Goal: Check status: Check status

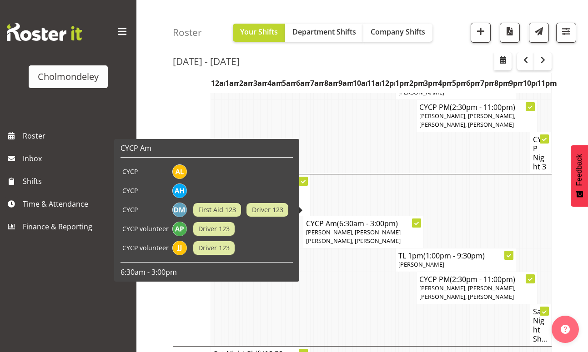
scroll to position [267, 0]
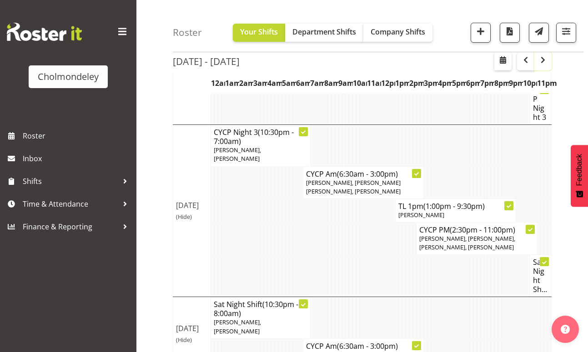
click at [543, 62] on span "button" at bounding box center [543, 60] width 11 height 11
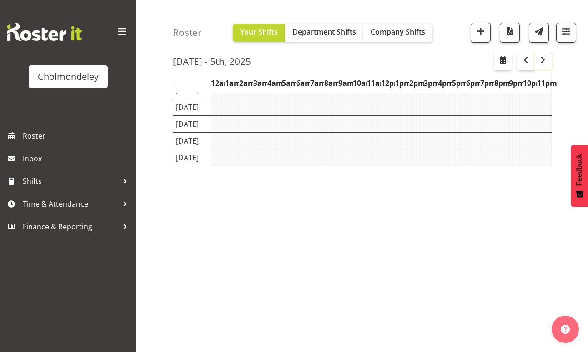
scroll to position [95, 0]
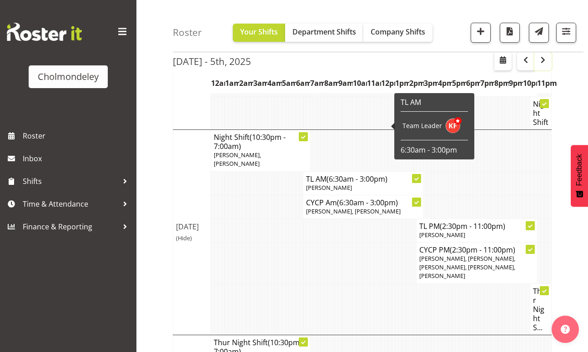
scroll to position [553, 0]
click at [279, 243] on td at bounding box center [280, 263] width 4 height 41
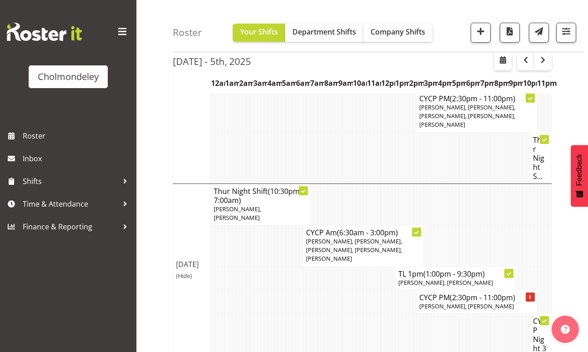
scroll to position [706, 0]
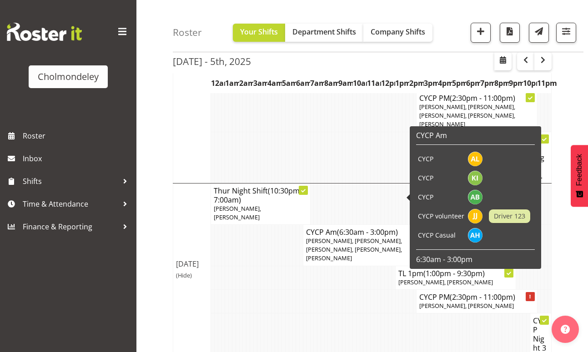
click at [364, 290] on td at bounding box center [365, 302] width 4 height 24
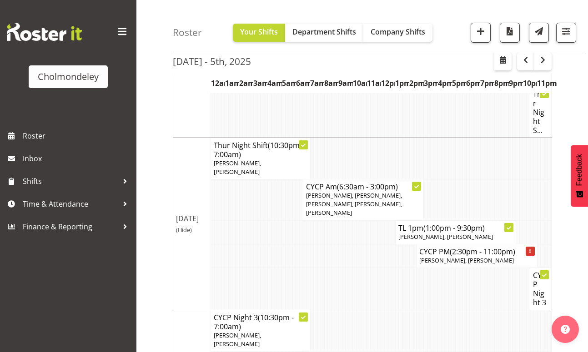
scroll to position [742, 0]
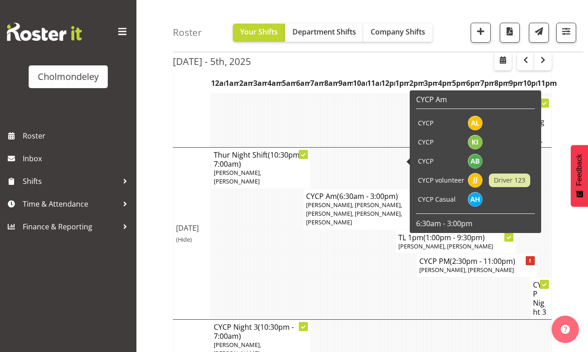
click at [351, 230] on td at bounding box center [351, 242] width 4 height 24
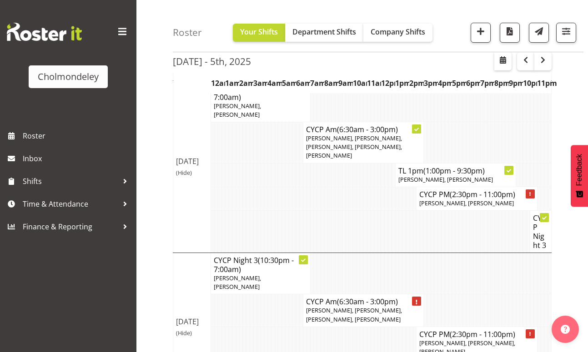
scroll to position [860, 0]
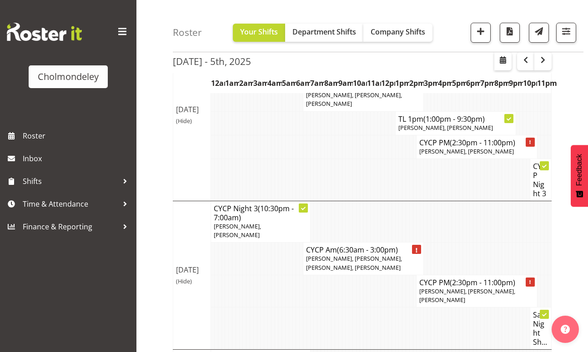
click at [424, 308] on td at bounding box center [426, 329] width 4 height 42
click at [544, 64] on span "button" at bounding box center [543, 60] width 11 height 11
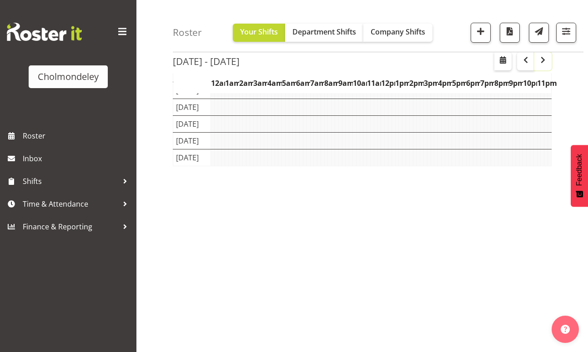
scroll to position [95, 0]
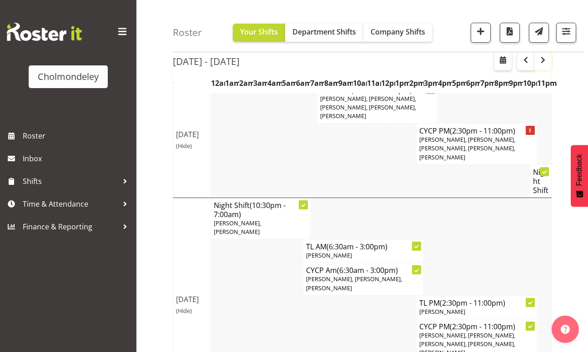
scroll to position [523, 0]
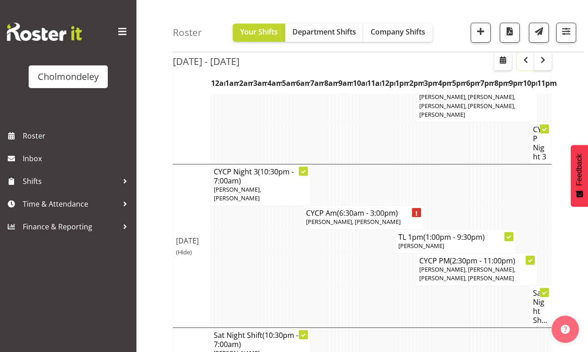
click at [523, 67] on button "button" at bounding box center [525, 61] width 17 height 18
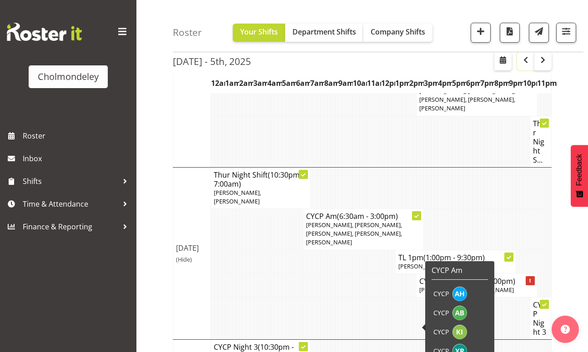
scroll to position [860, 0]
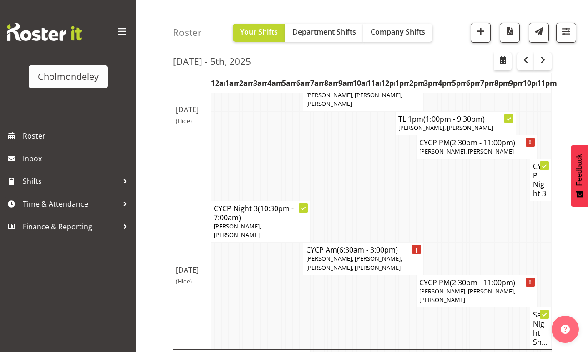
click at [261, 275] on td at bounding box center [263, 291] width 4 height 32
click at [543, 60] on span "button" at bounding box center [543, 60] width 11 height 11
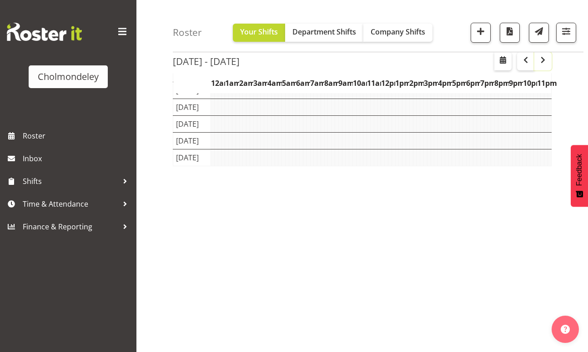
scroll to position [95, 0]
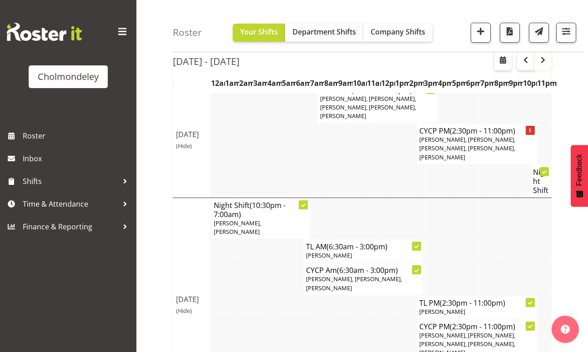
scroll to position [523, 0]
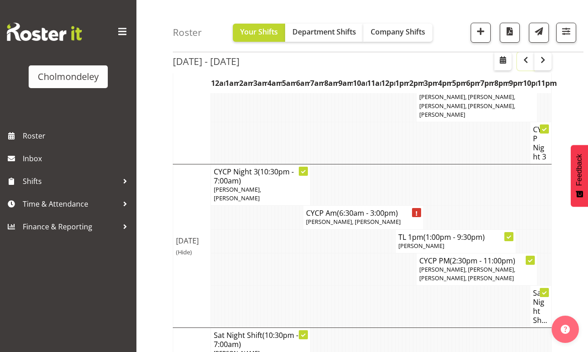
click at [523, 65] on span "button" at bounding box center [525, 60] width 11 height 11
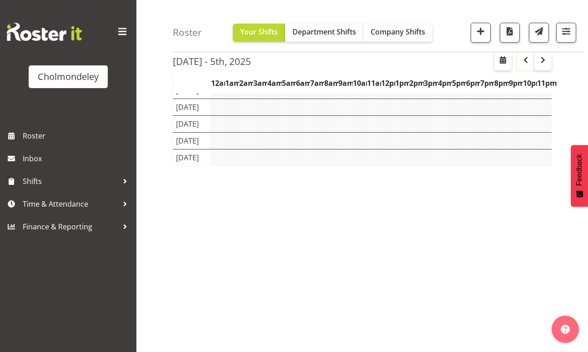
scroll to position [95, 0]
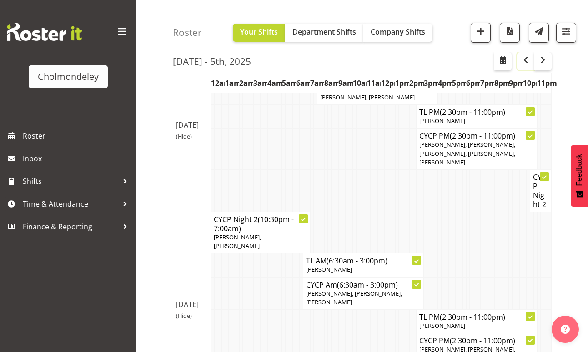
scroll to position [523, 0]
